Goal: Task Accomplishment & Management: Manage account settings

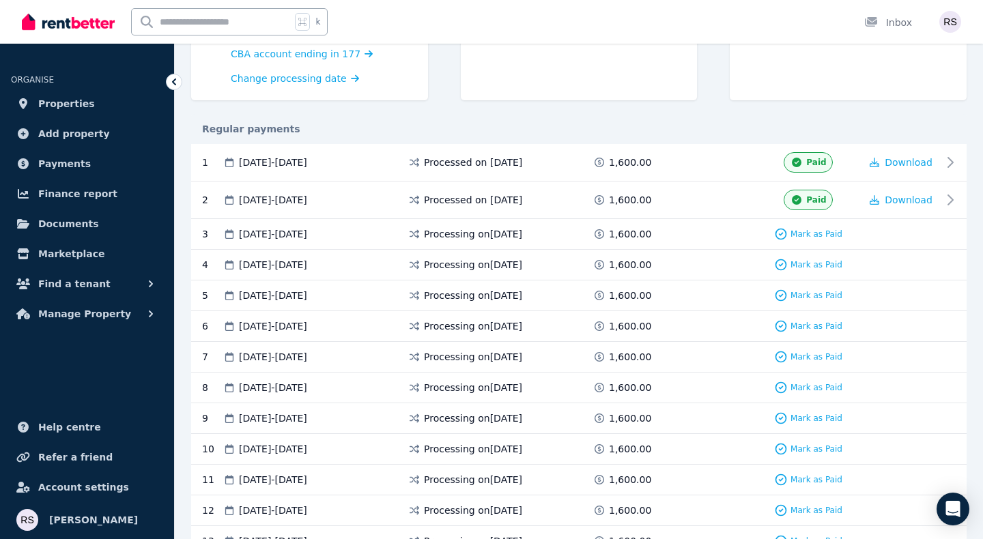
scroll to position [215, 0]
click at [816, 235] on span "Mark as Paid" at bounding box center [816, 233] width 52 height 11
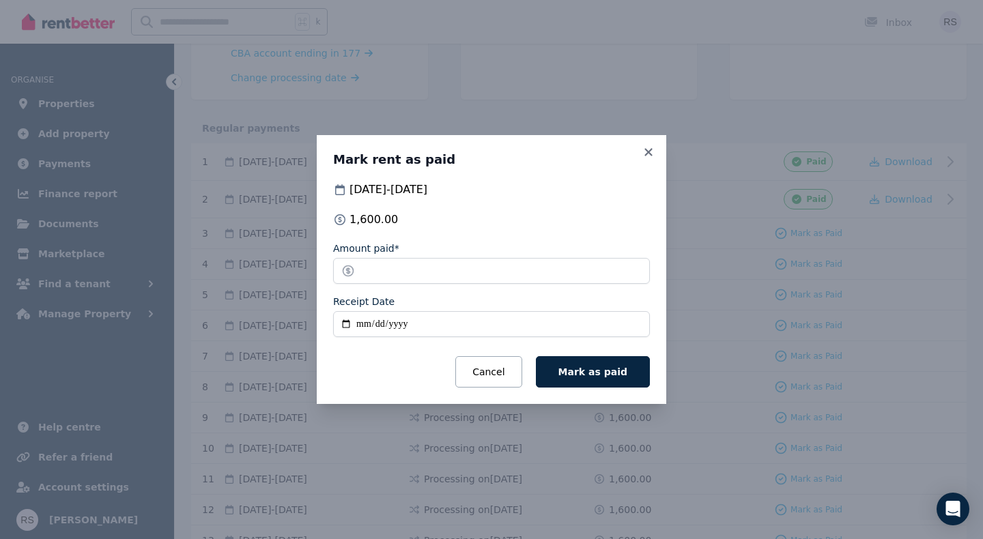
click at [366, 326] on input "Receipt Date" at bounding box center [491, 324] width 317 height 26
type input "**********"
click at [591, 370] on span "Mark as paid" at bounding box center [592, 371] width 69 height 11
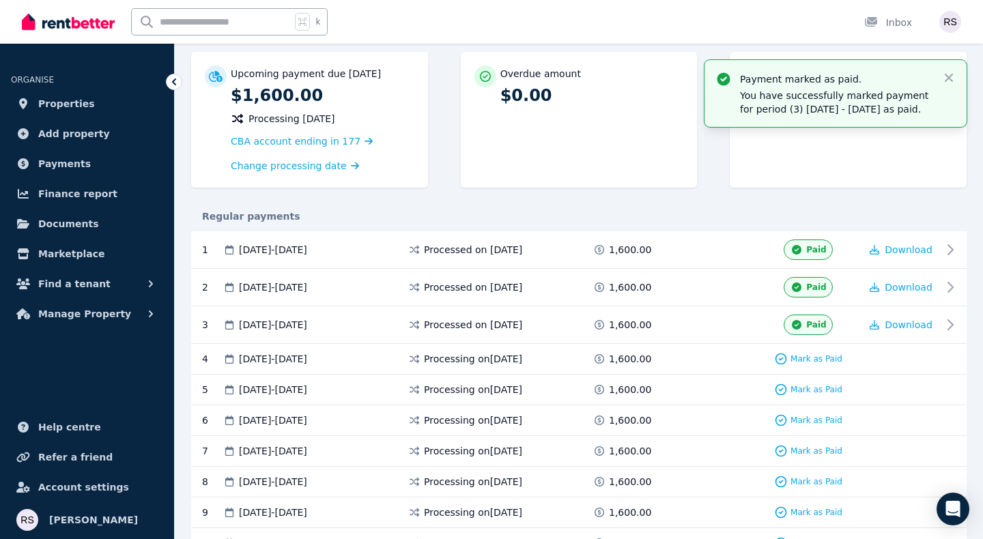
scroll to position [126, 0]
click at [948, 78] on icon "button" at bounding box center [948, 78] width 8 height 8
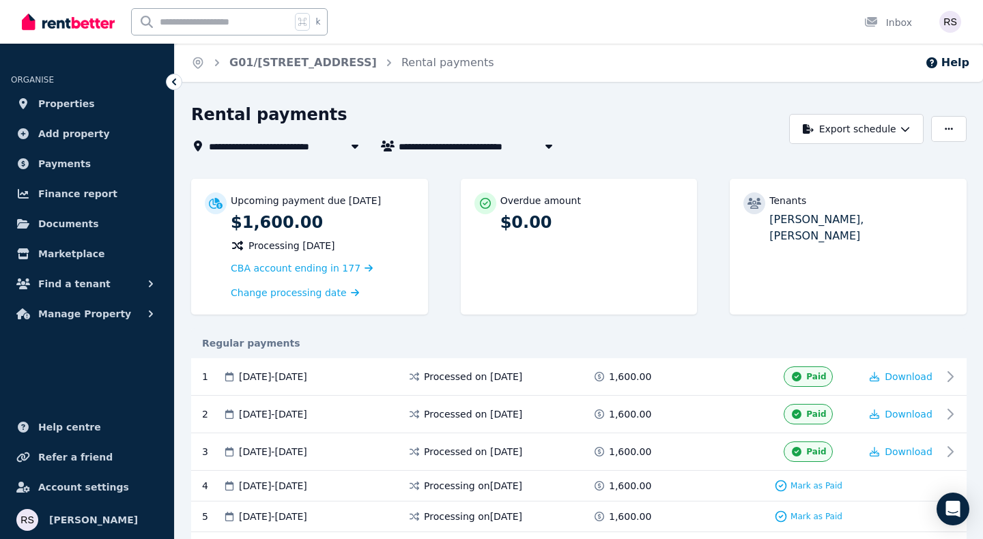
scroll to position [25, 0]
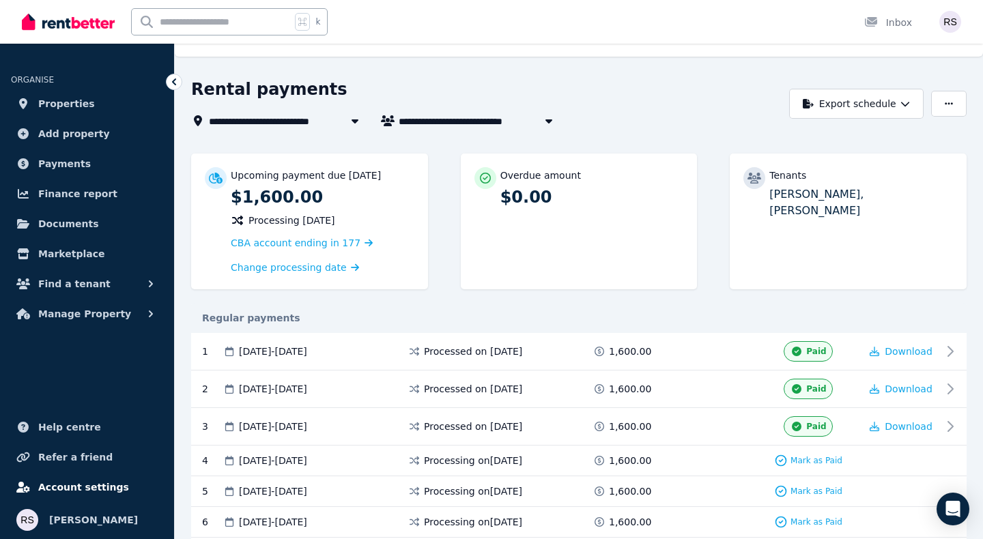
click at [74, 483] on span "Account settings" at bounding box center [83, 487] width 91 height 16
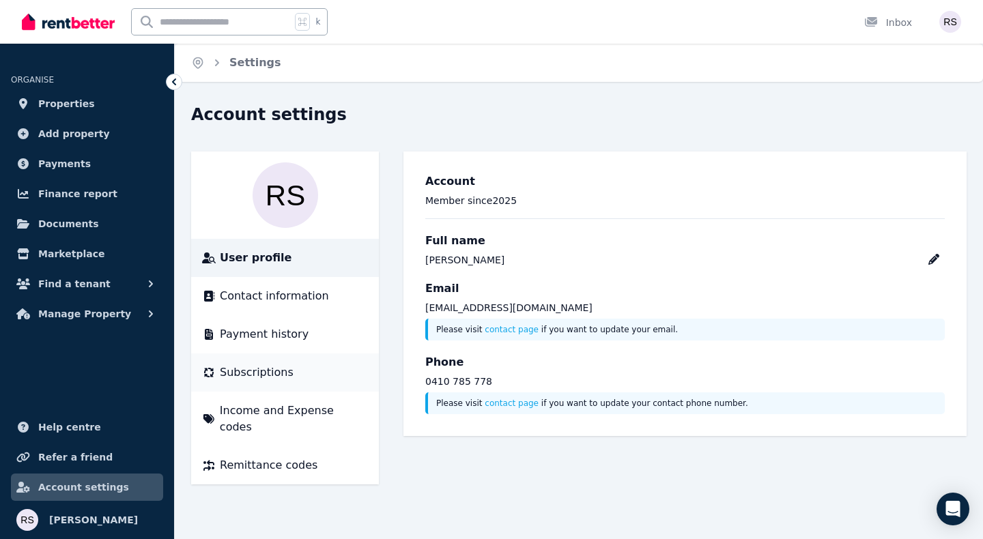
click at [265, 369] on span "Subscriptions" at bounding box center [257, 372] width 74 height 16
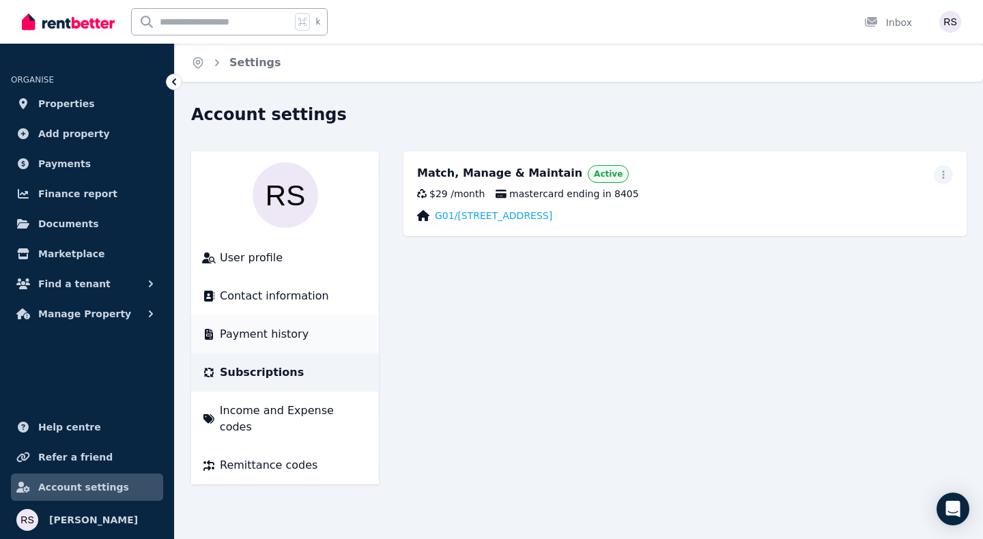
click at [257, 330] on span "Payment history" at bounding box center [264, 334] width 89 height 16
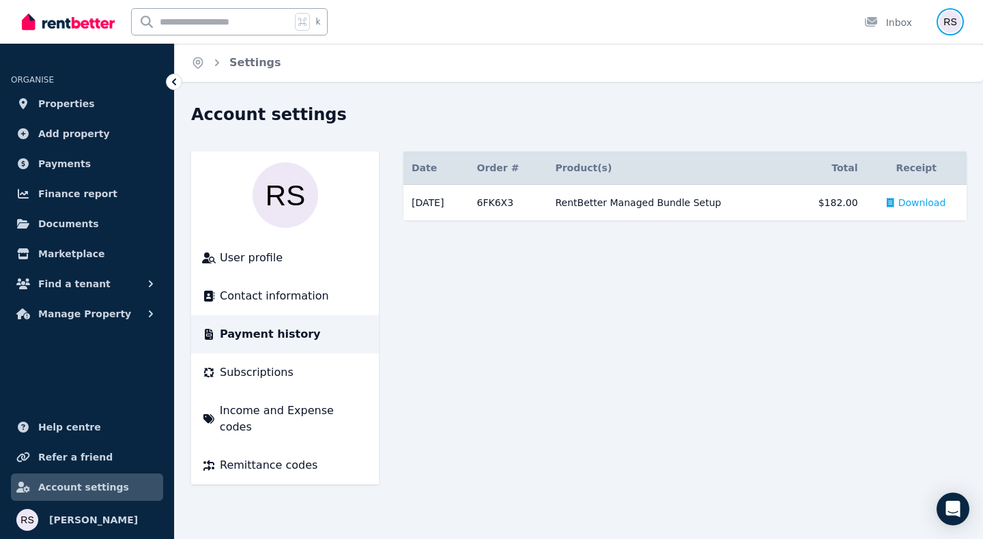
click at [954, 20] on img "button" at bounding box center [950, 22] width 22 height 22
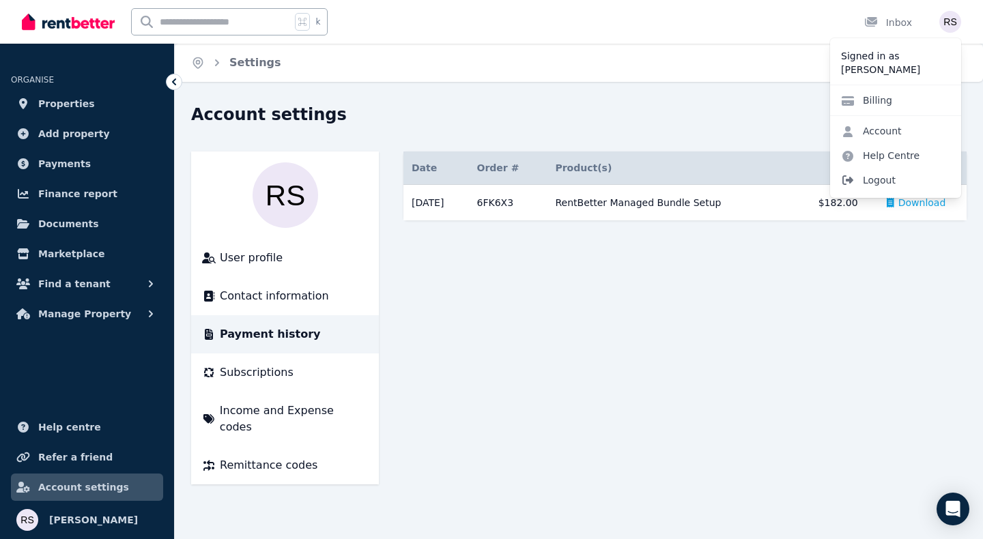
click at [883, 175] on span "Logout" at bounding box center [895, 180] width 131 height 25
